Goal: Information Seeking & Learning: Compare options

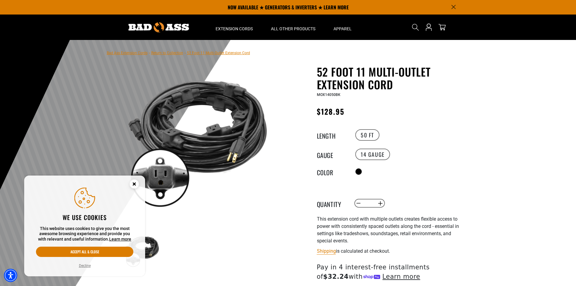
click at [169, 52] on link "Return to Collection" at bounding box center [167, 53] width 32 height 4
click at [135, 52] on link "Bad Ass Extension Cords" at bounding box center [127, 53] width 41 height 4
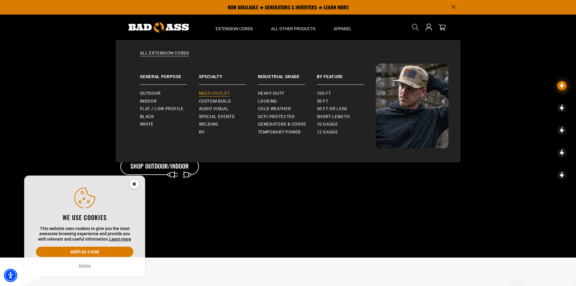
click at [223, 92] on span "Multi-Outlet" at bounding box center [214, 93] width 31 height 5
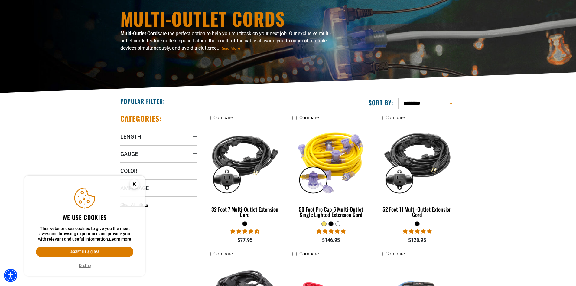
scroll to position [121, 0]
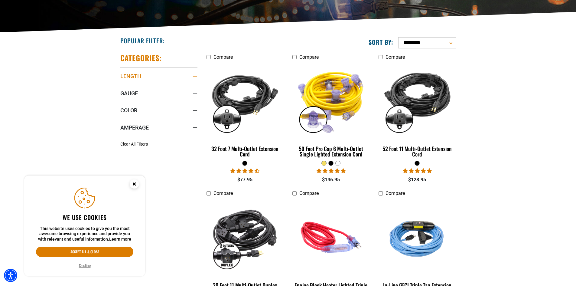
click at [193, 77] on icon "Length" at bounding box center [195, 76] width 5 height 5
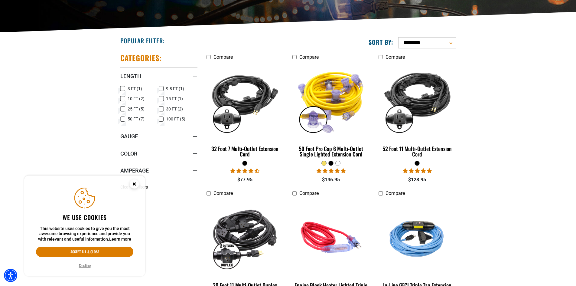
click at [123, 109] on icon at bounding box center [122, 109] width 5 height 8
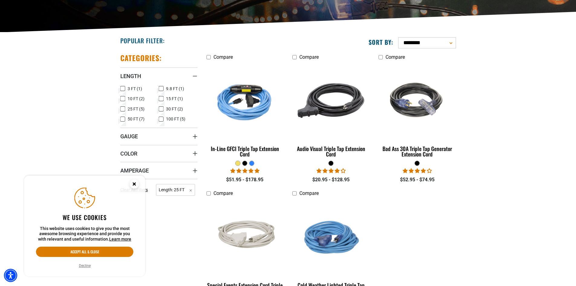
click at [123, 109] on icon at bounding box center [122, 109] width 3 height 2
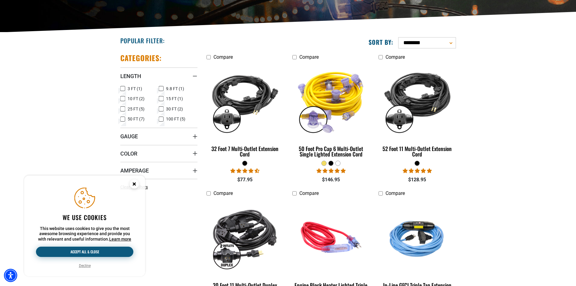
click at [79, 254] on button "Accept all & close" at bounding box center [84, 251] width 97 height 10
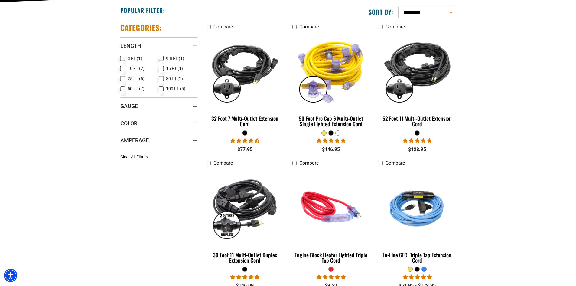
scroll to position [181, 0]
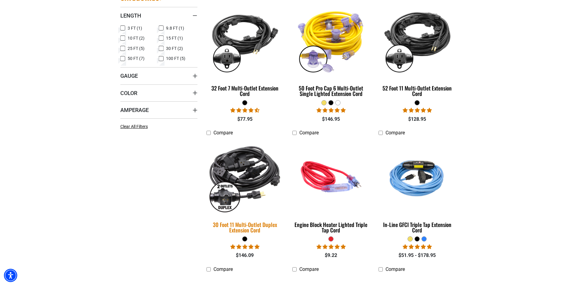
click at [257, 180] on img at bounding box center [244, 176] width 85 height 77
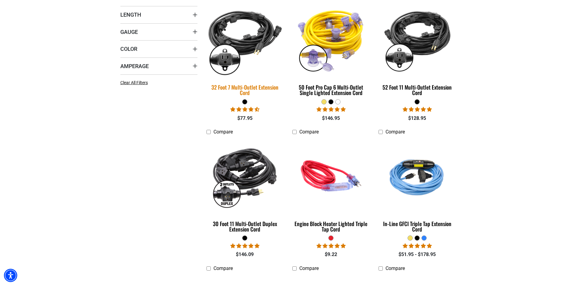
click at [243, 53] on img at bounding box center [244, 39] width 85 height 77
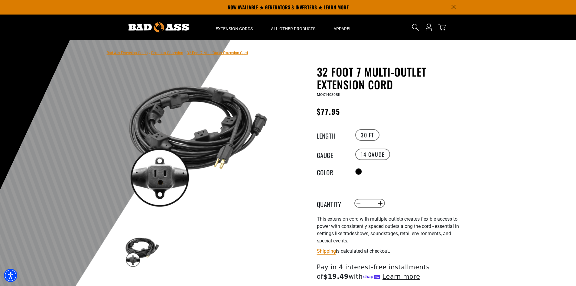
click at [139, 53] on link "Bad Ass Extension Cords" at bounding box center [127, 53] width 41 height 4
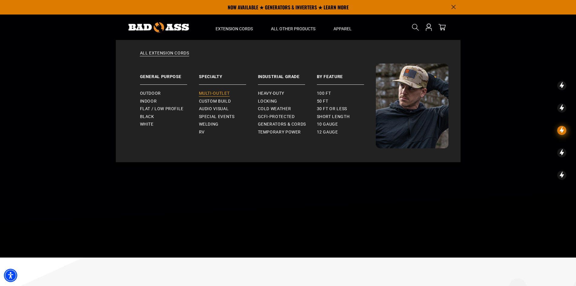
click at [216, 91] on span "Multi-Outlet" at bounding box center [214, 93] width 31 height 5
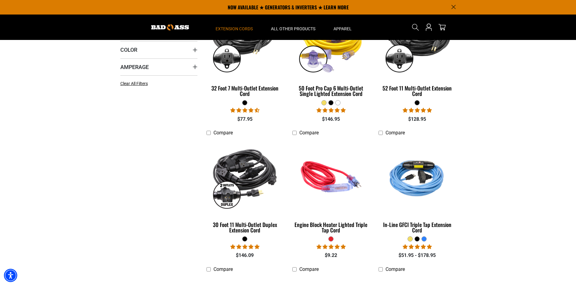
scroll to position [151, 0]
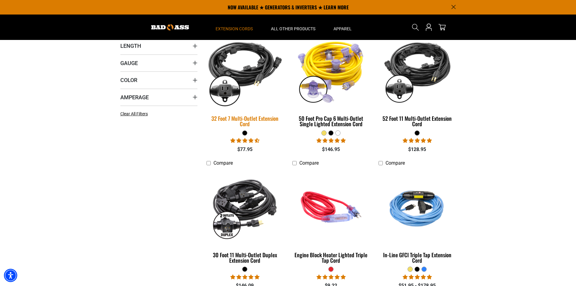
click at [248, 79] on img at bounding box center [244, 70] width 85 height 77
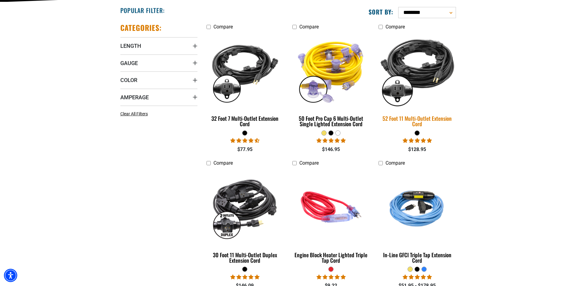
click at [424, 81] on img at bounding box center [417, 70] width 85 height 77
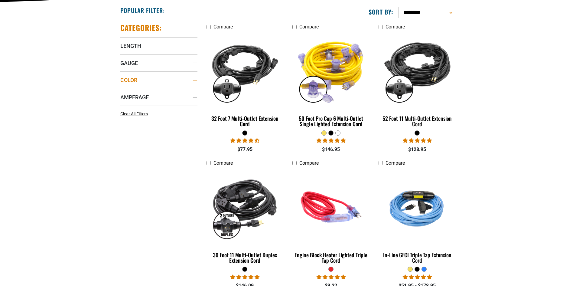
scroll to position [181, 0]
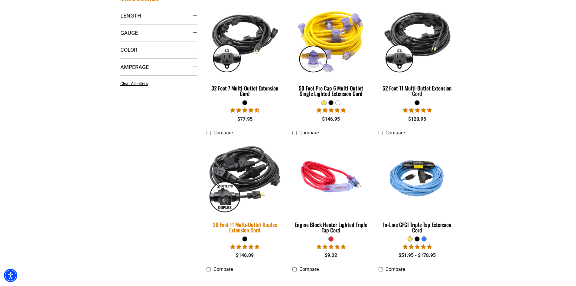
click at [238, 172] on img at bounding box center [244, 176] width 85 height 77
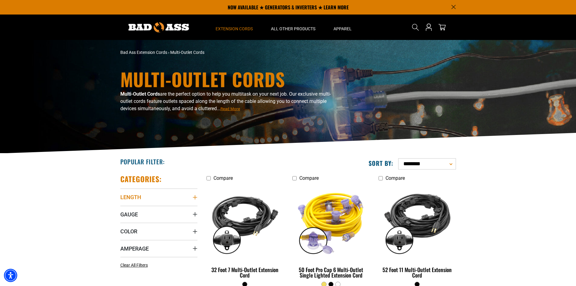
scroll to position [60, 0]
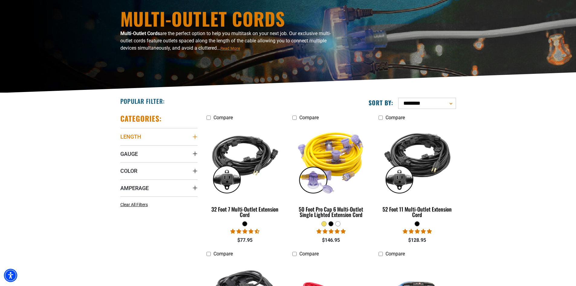
click at [158, 138] on summary "Length" at bounding box center [158, 136] width 77 height 17
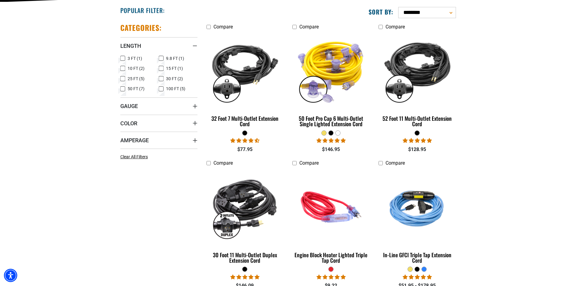
scroll to position [30, 0]
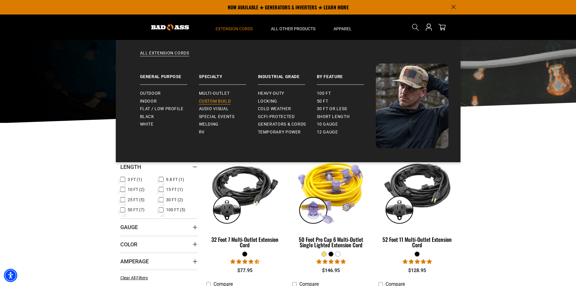
click at [209, 101] on span "Custom Build" at bounding box center [215, 101] width 32 height 5
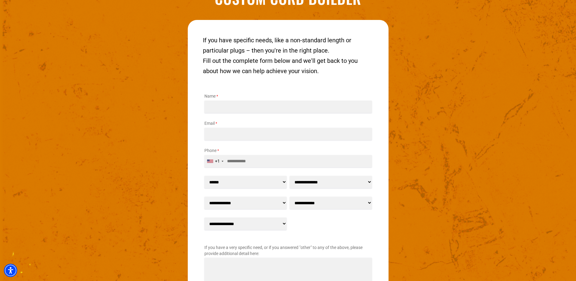
scroll to position [841, 0]
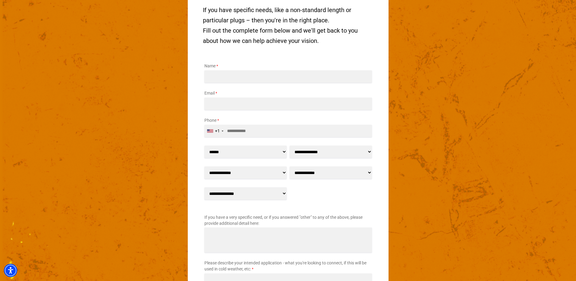
click at [282, 193] on select "**********" at bounding box center [245, 193] width 82 height 12
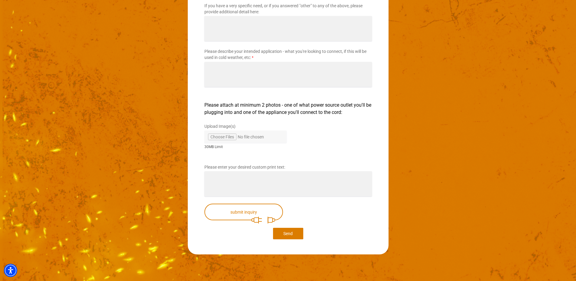
scroll to position [931, 0]
